Goal: Information Seeking & Learning: Learn about a topic

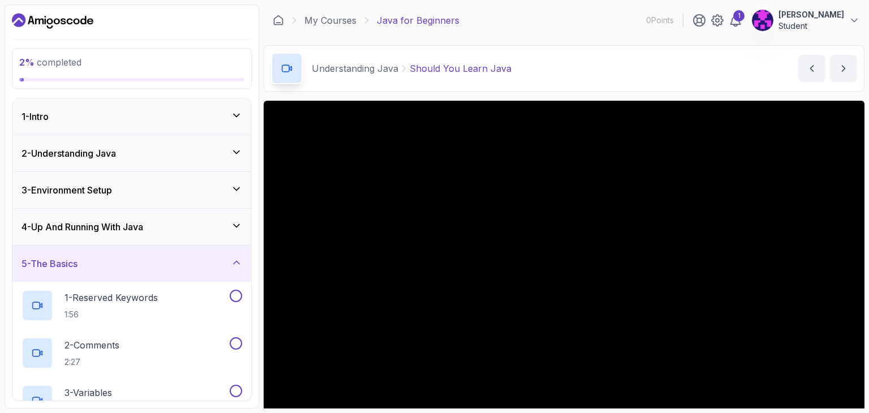
scroll to position [109, 0]
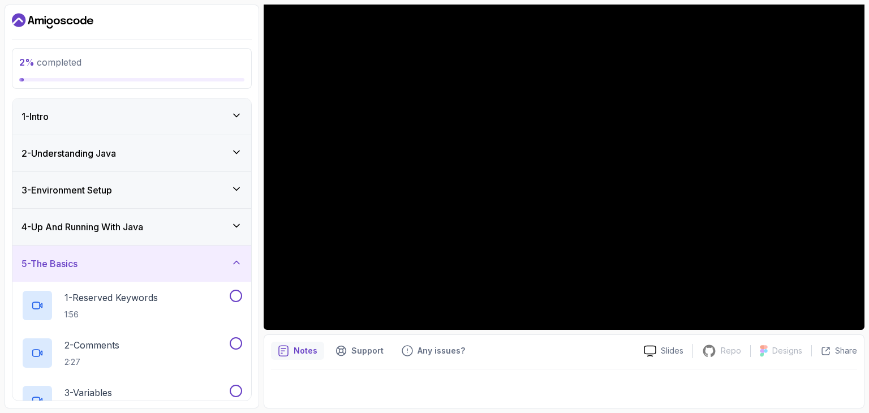
click at [234, 108] on div "1 - Intro" at bounding box center [131, 116] width 239 height 36
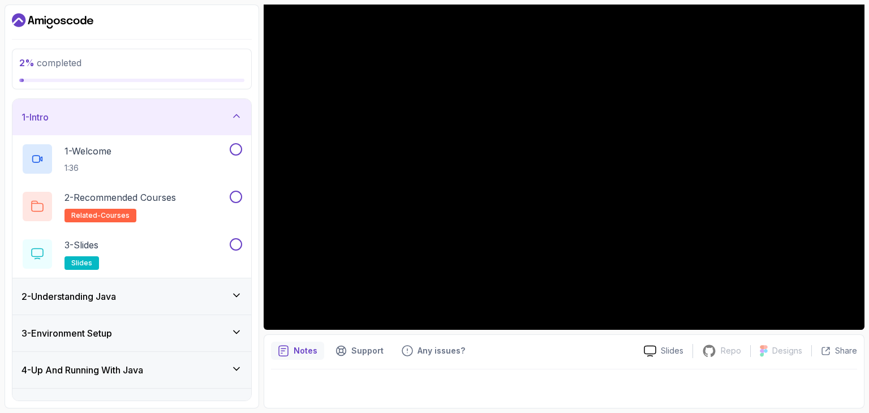
click at [222, 287] on div "2 - Understanding Java" at bounding box center [131, 296] width 239 height 36
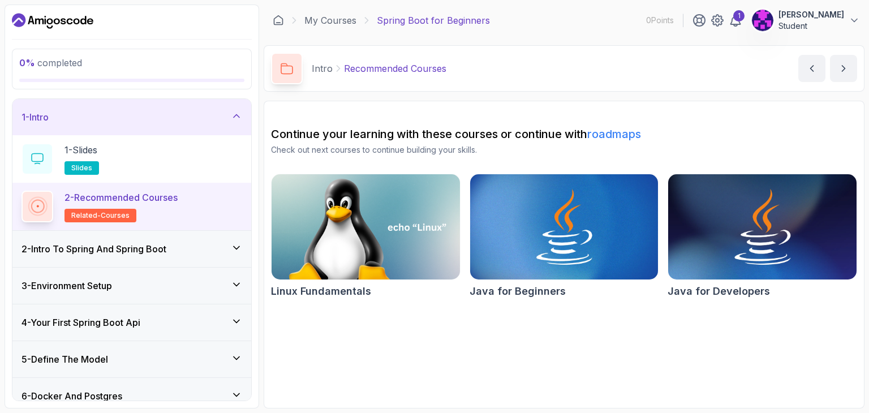
click at [238, 246] on icon at bounding box center [236, 247] width 11 height 11
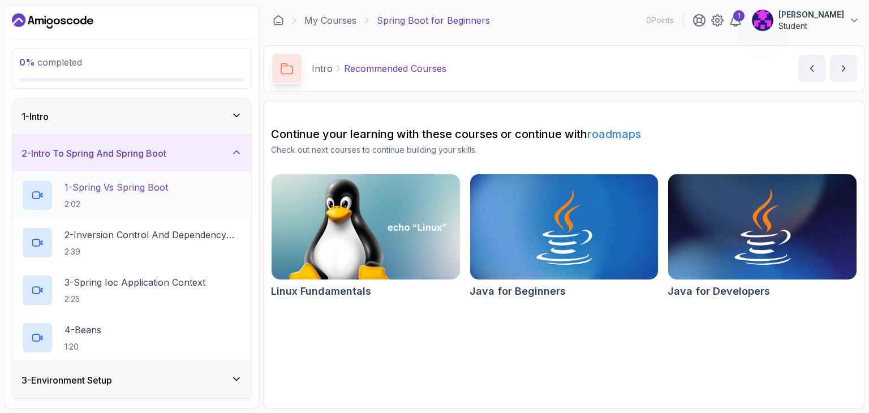
click at [144, 208] on p "2:02" at bounding box center [115, 204] width 103 height 11
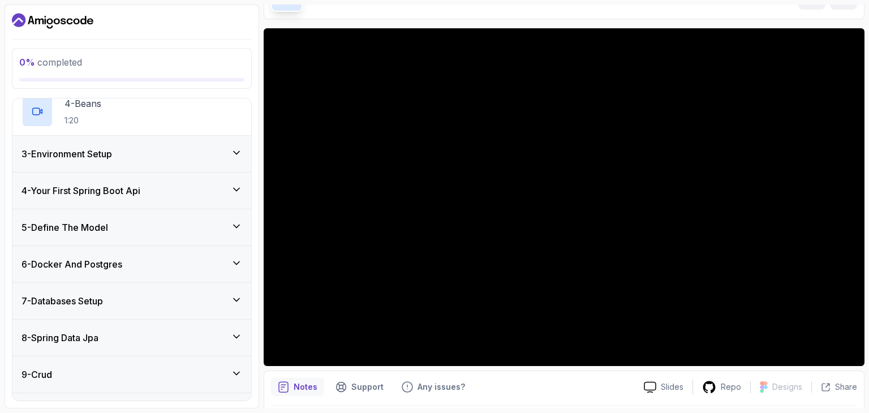
scroll to position [228, 0]
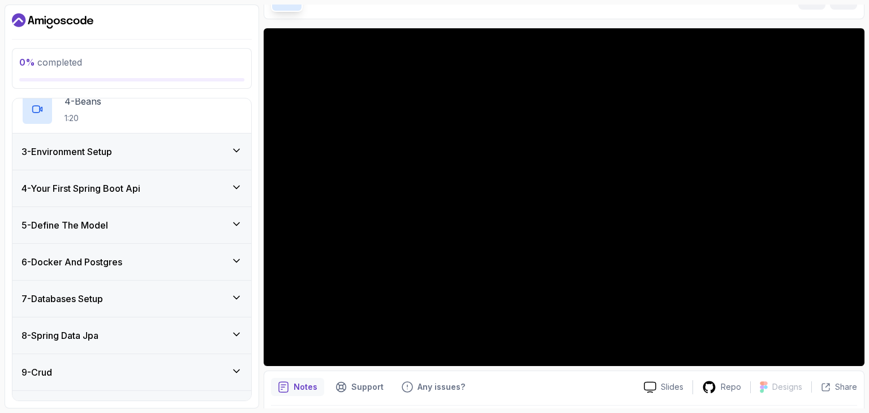
click at [237, 186] on icon at bounding box center [236, 187] width 11 height 11
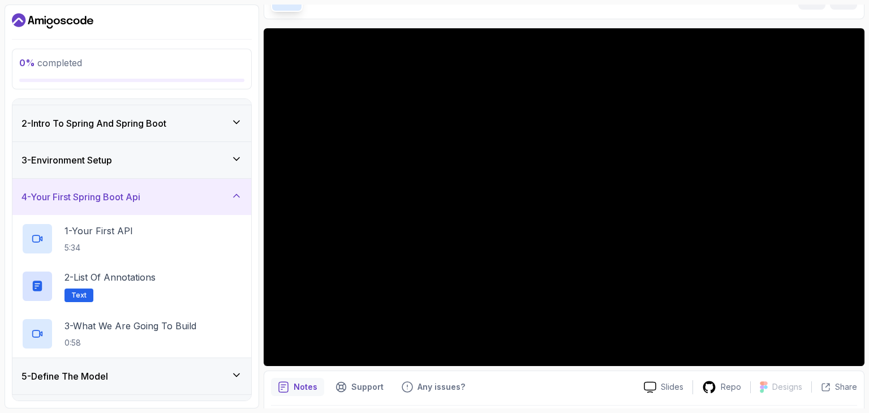
scroll to position [0, 0]
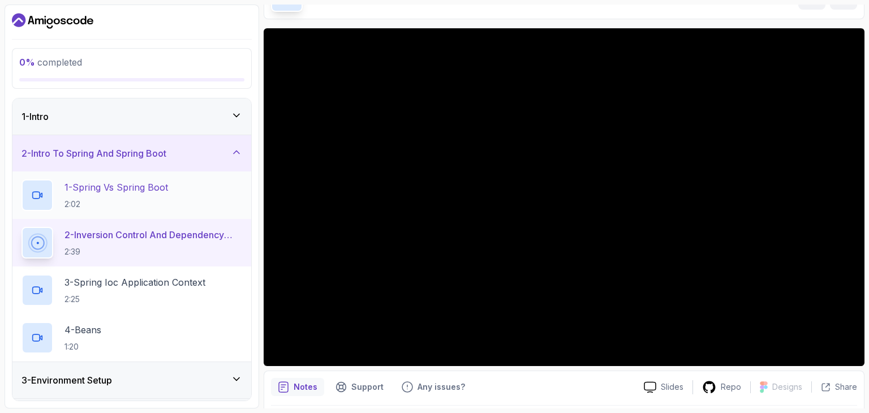
click at [197, 206] on div "1 - Spring Vs Spring Boot 2:02" at bounding box center [131, 195] width 221 height 32
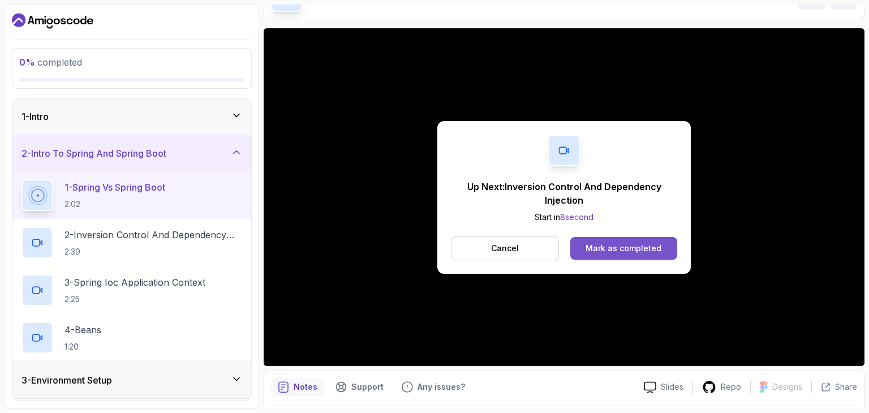
click at [606, 243] on div "Mark as completed" at bounding box center [623, 248] width 76 height 11
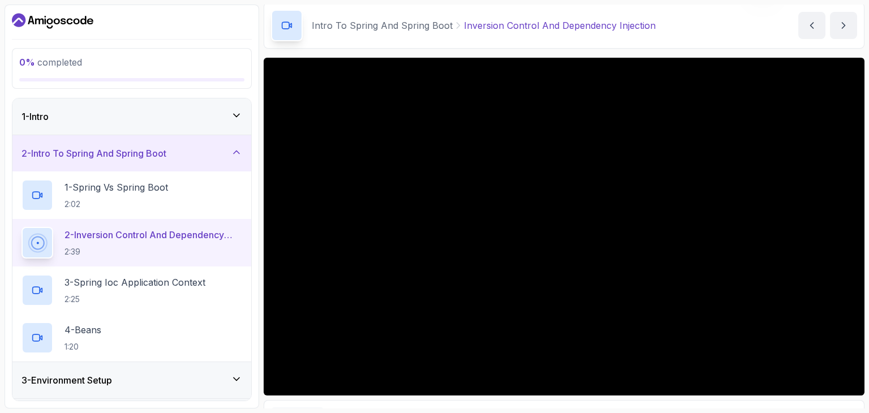
scroll to position [109, 0]
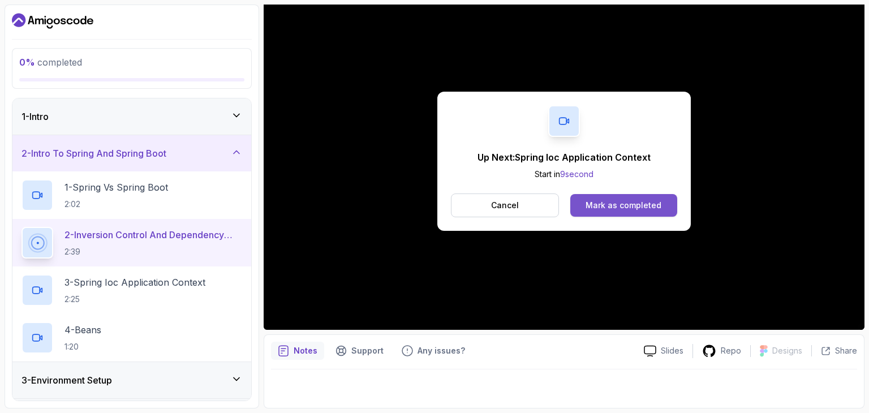
click at [616, 206] on div "Mark as completed" at bounding box center [623, 205] width 76 height 11
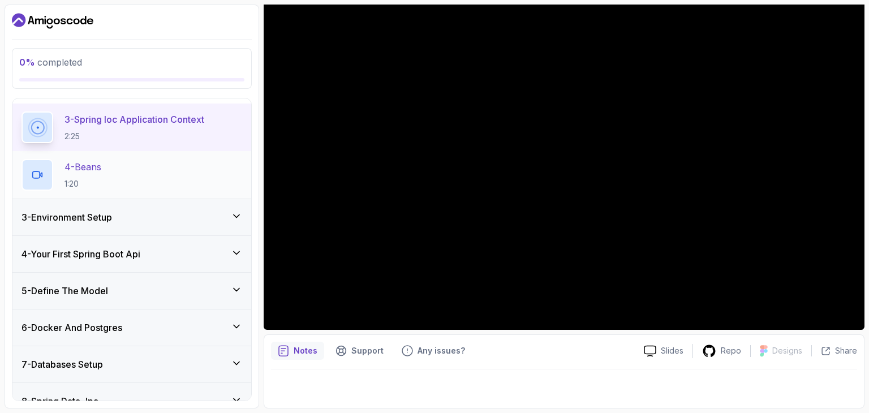
scroll to position [164, 0]
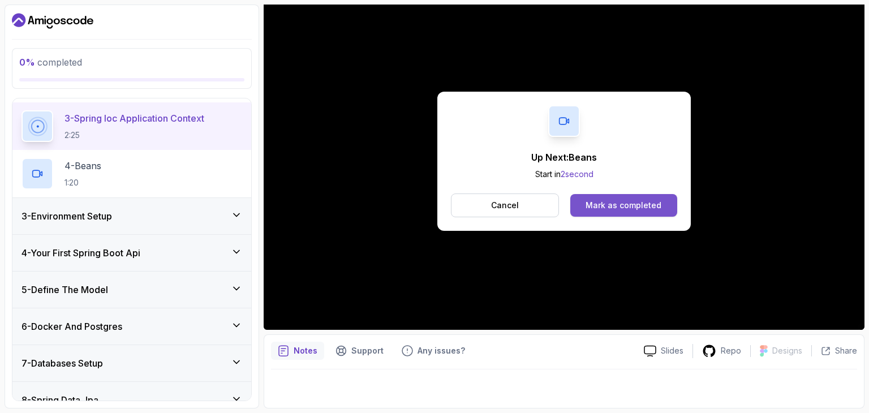
click at [592, 210] on div "Mark as completed" at bounding box center [623, 205] width 76 height 11
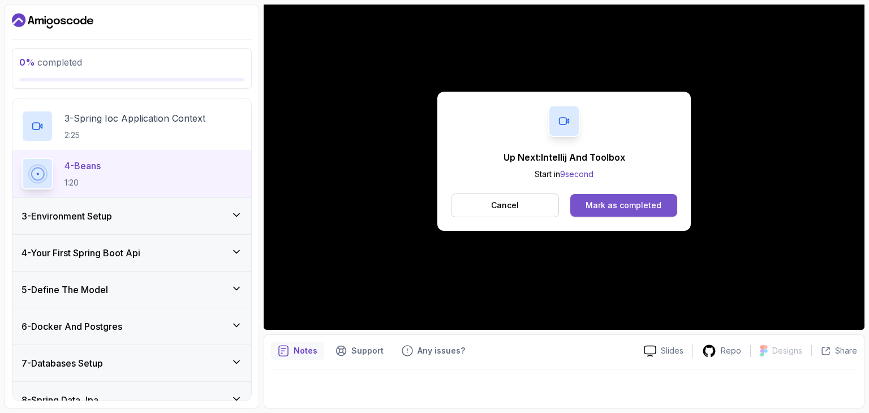
click at [606, 207] on div "Mark as completed" at bounding box center [623, 205] width 76 height 11
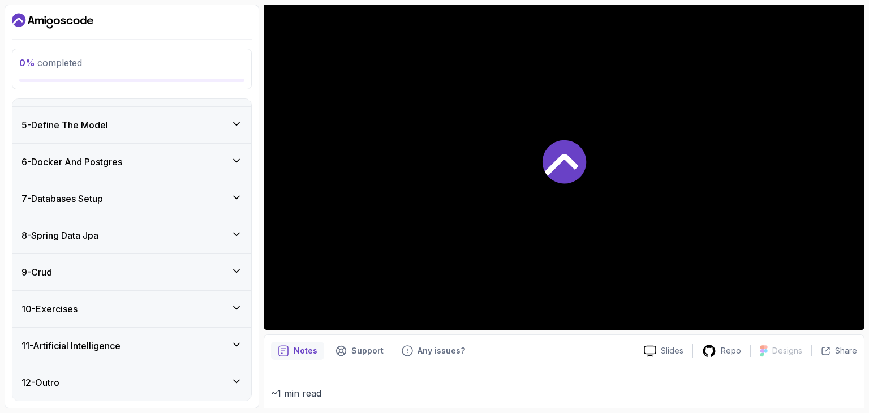
scroll to position [279, 0]
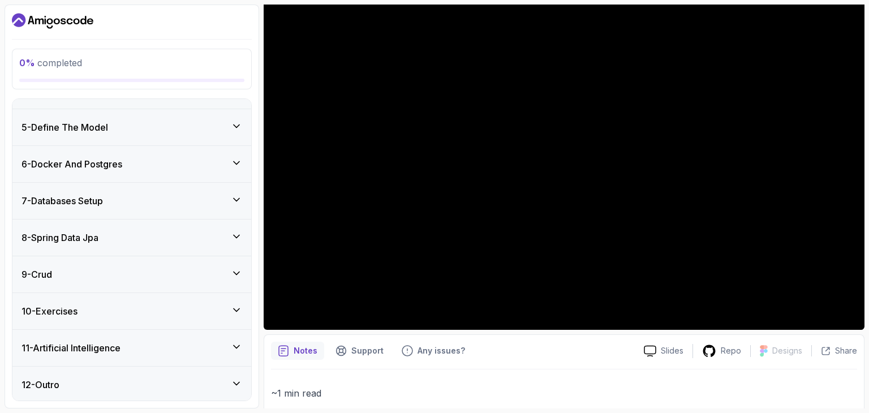
click at [234, 120] on icon at bounding box center [236, 125] width 11 height 11
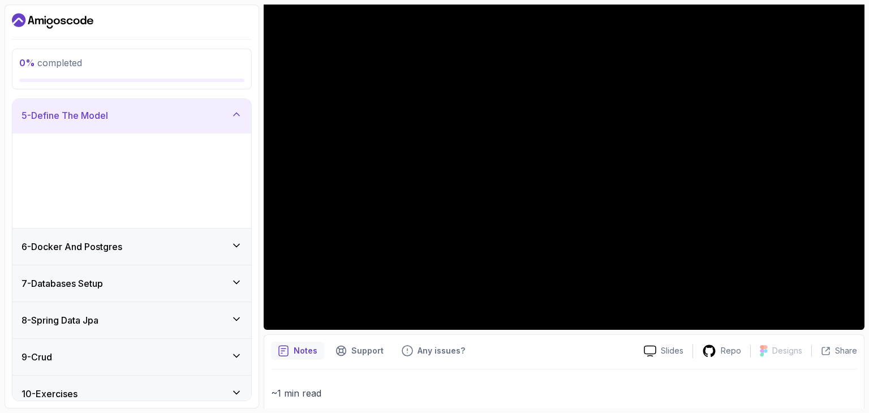
scroll to position [137, 0]
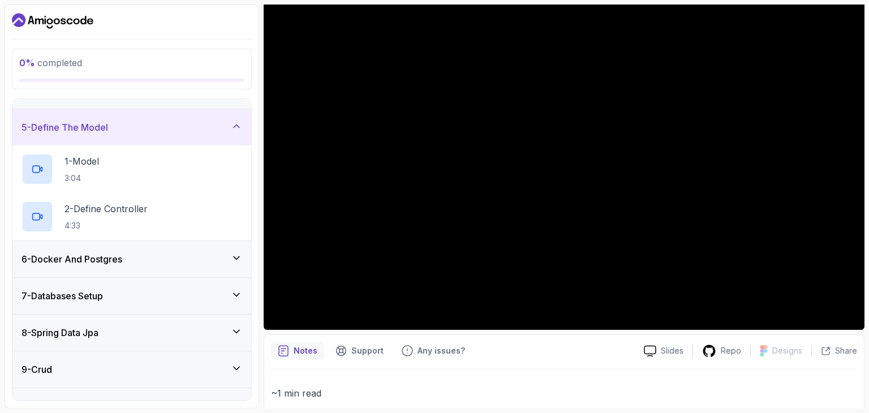
click at [234, 120] on icon at bounding box center [236, 125] width 11 height 11
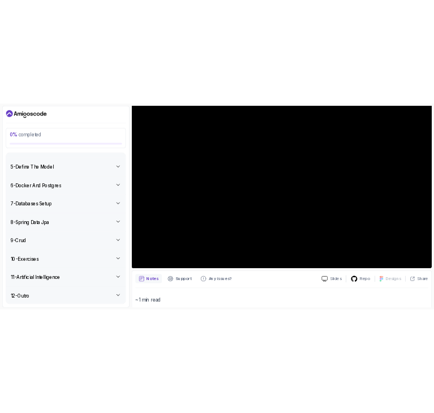
scroll to position [0, 0]
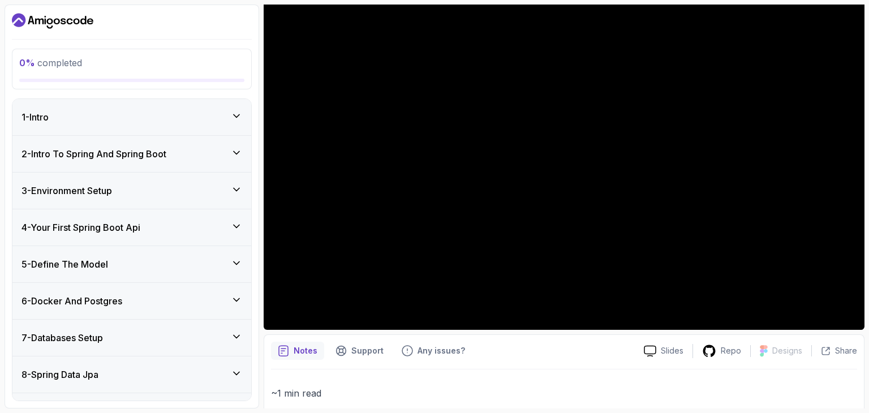
click at [211, 150] on div "2 - Intro To Spring And Spring Boot" at bounding box center [131, 154] width 221 height 14
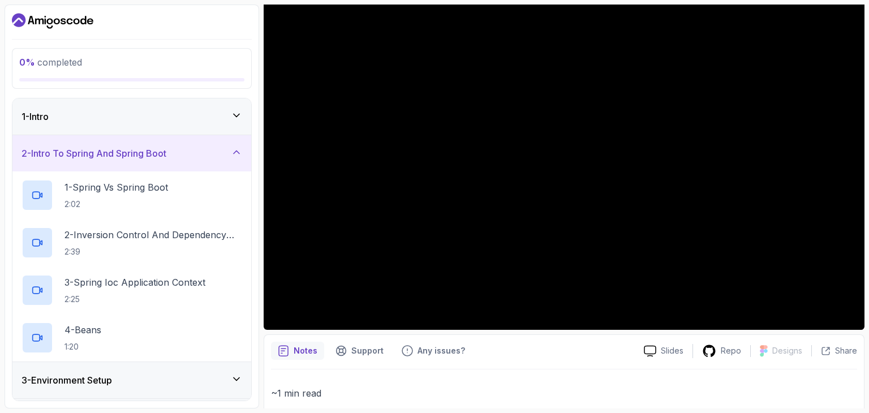
click at [232, 150] on icon at bounding box center [236, 151] width 11 height 11
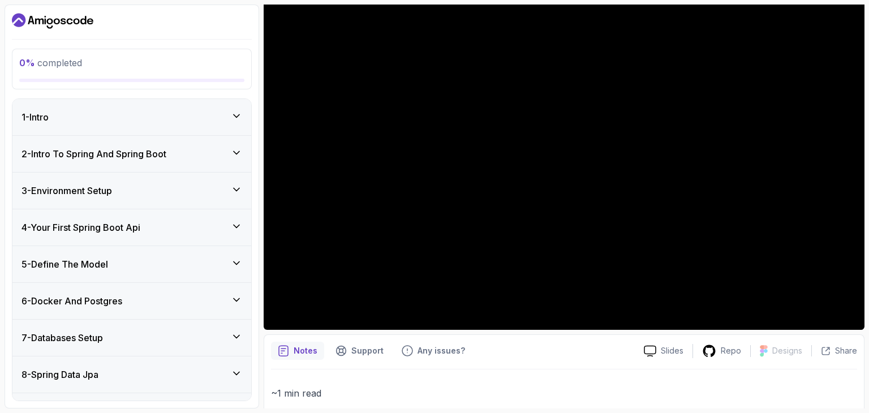
click at [216, 188] on div "3 - Environment Setup" at bounding box center [131, 191] width 221 height 14
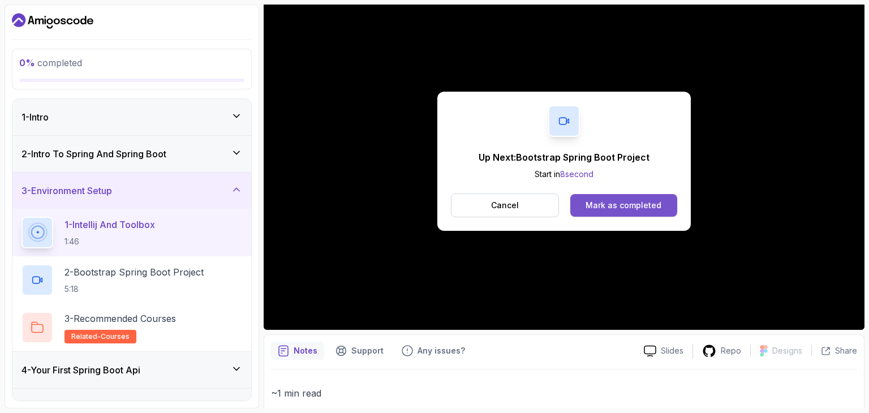
click at [601, 201] on div "Mark as completed" at bounding box center [623, 205] width 76 height 11
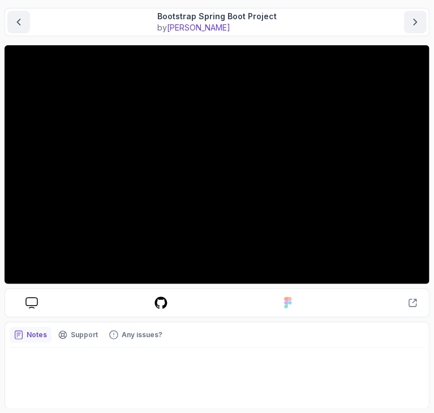
scroll to position [98, 0]
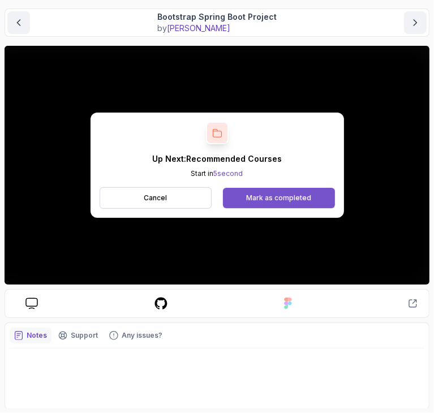
click at [254, 195] on div "Mark as completed" at bounding box center [278, 197] width 65 height 9
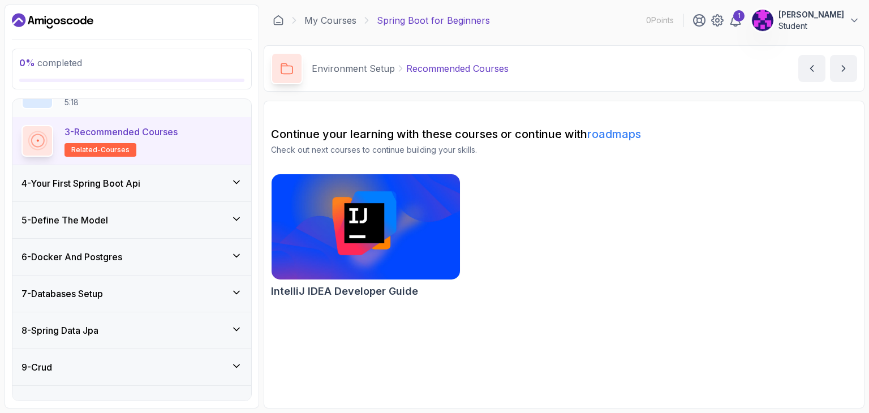
scroll to position [193, 0]
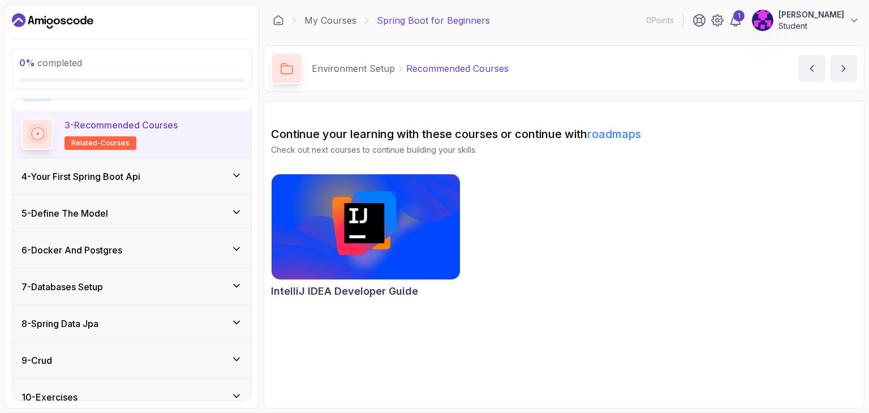
click at [219, 177] on div "4 - Your First Spring Boot Api" at bounding box center [131, 177] width 221 height 14
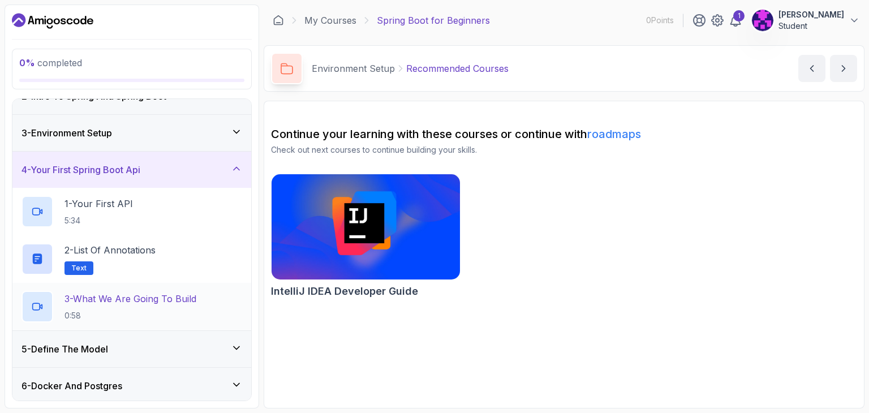
scroll to position [54, 0]
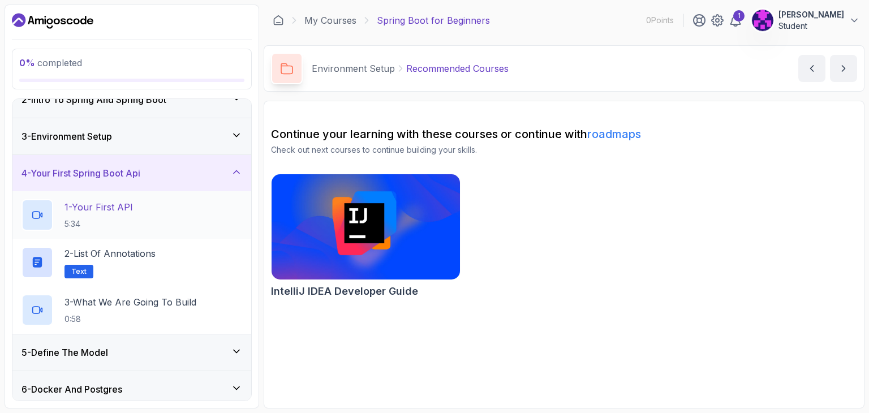
click at [133, 209] on p "1 - Your First API" at bounding box center [98, 207] width 68 height 14
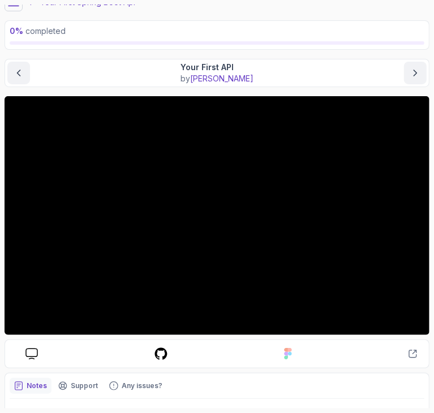
scroll to position [48, 0]
